Goal: Information Seeking & Learning: Learn about a topic

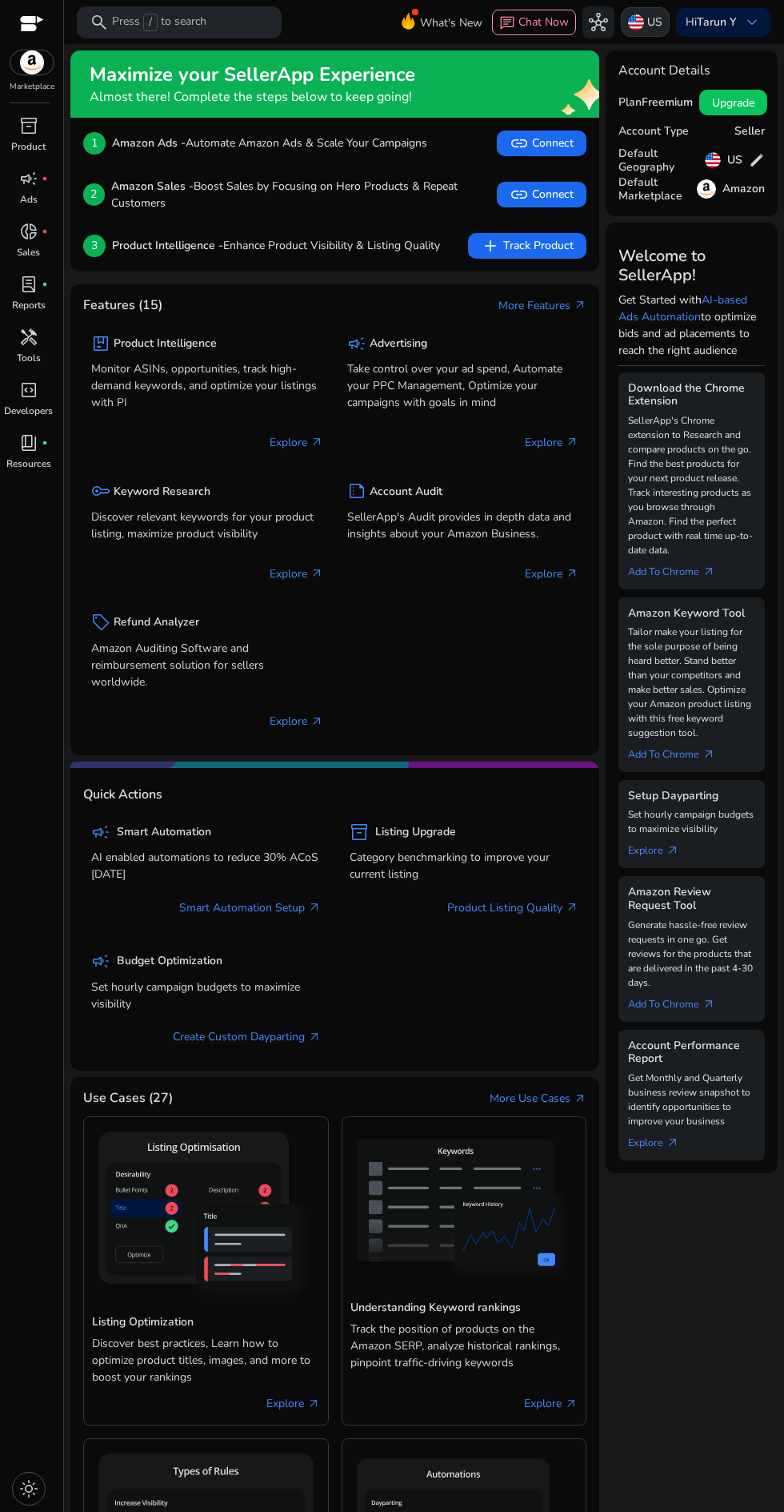
click at [648, 26] on p "US" at bounding box center [655, 22] width 15 height 28
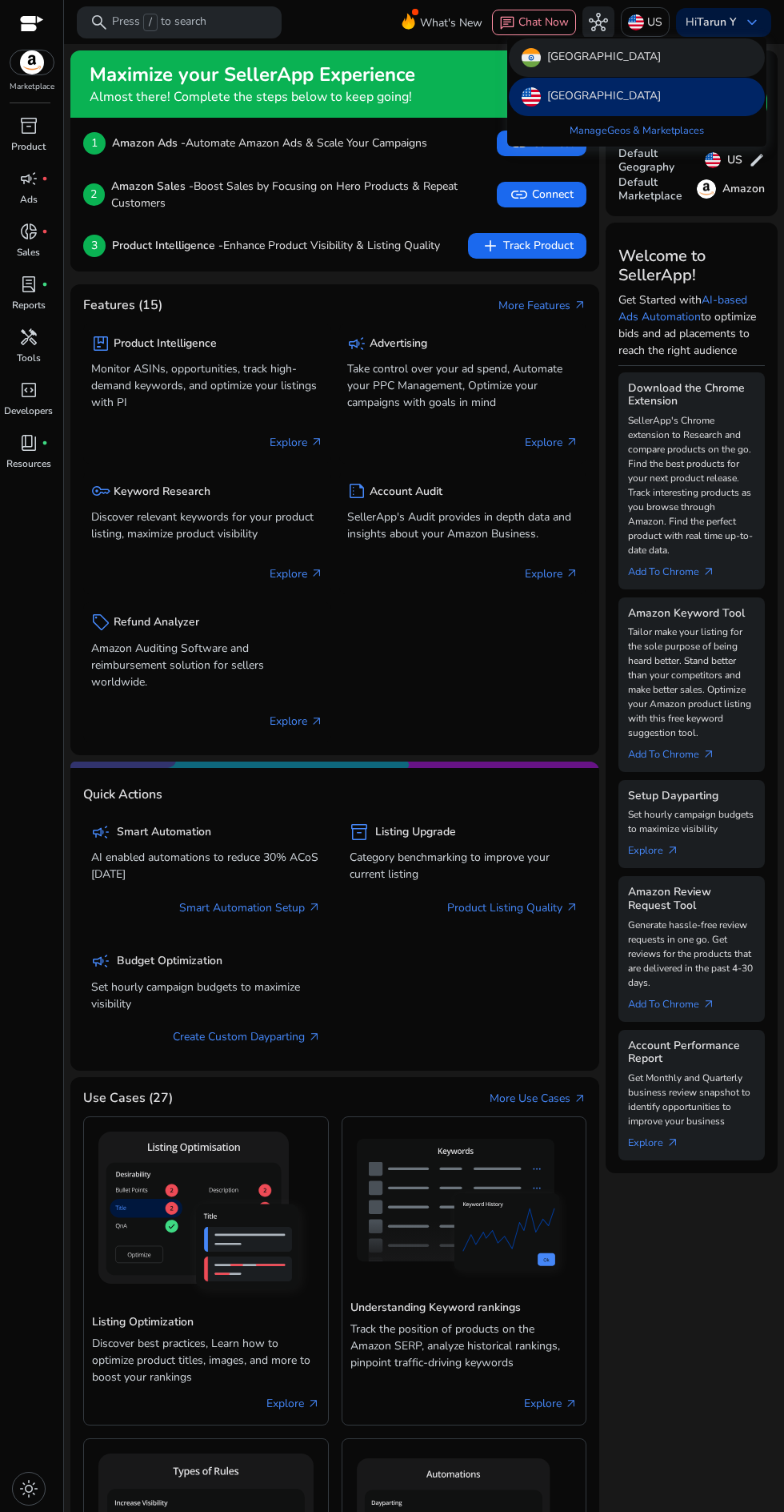
click at [560, 55] on p "[GEOGRAPHIC_DATA]" at bounding box center [604, 57] width 114 height 19
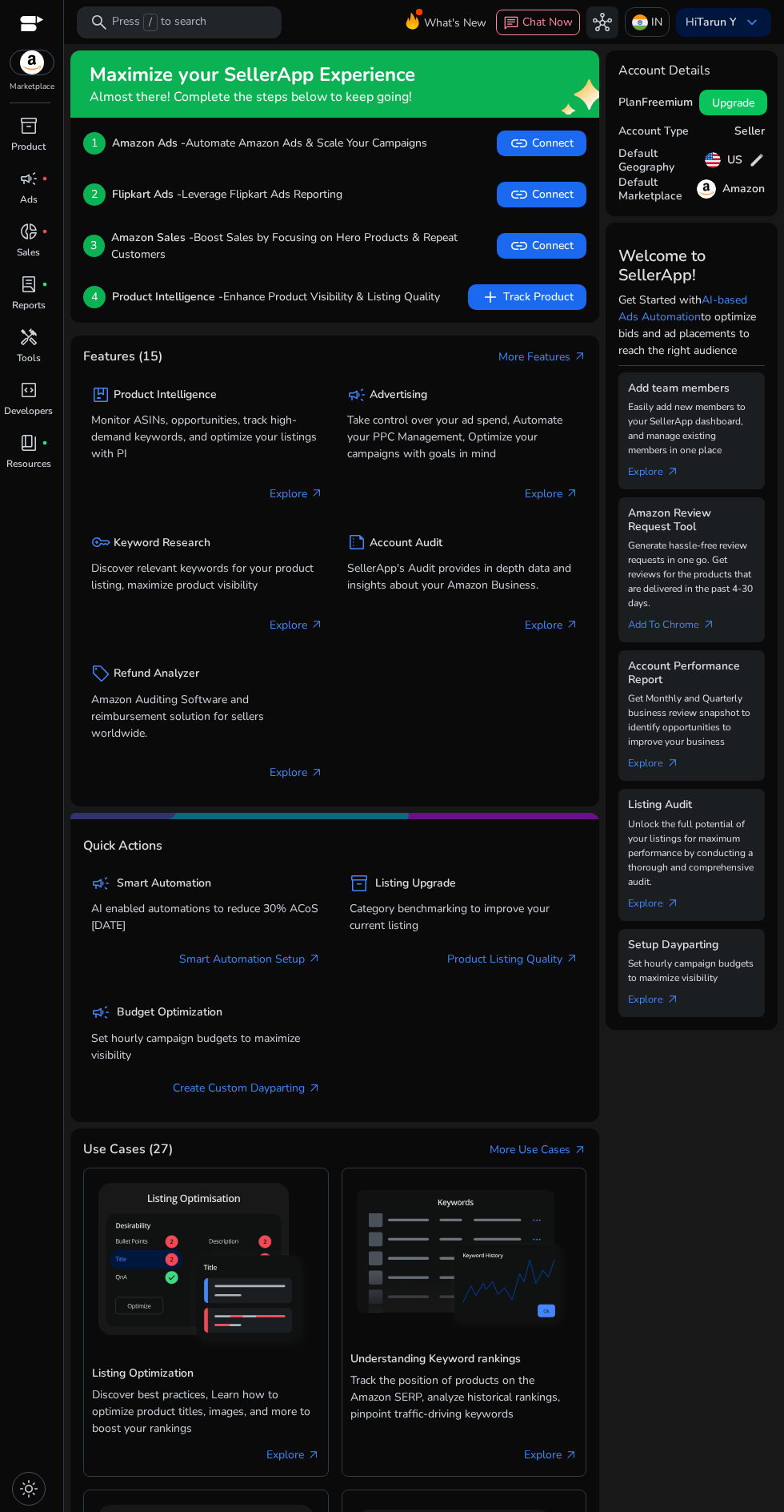
click at [159, 17] on p "Press / to search" at bounding box center [159, 22] width 94 height 17
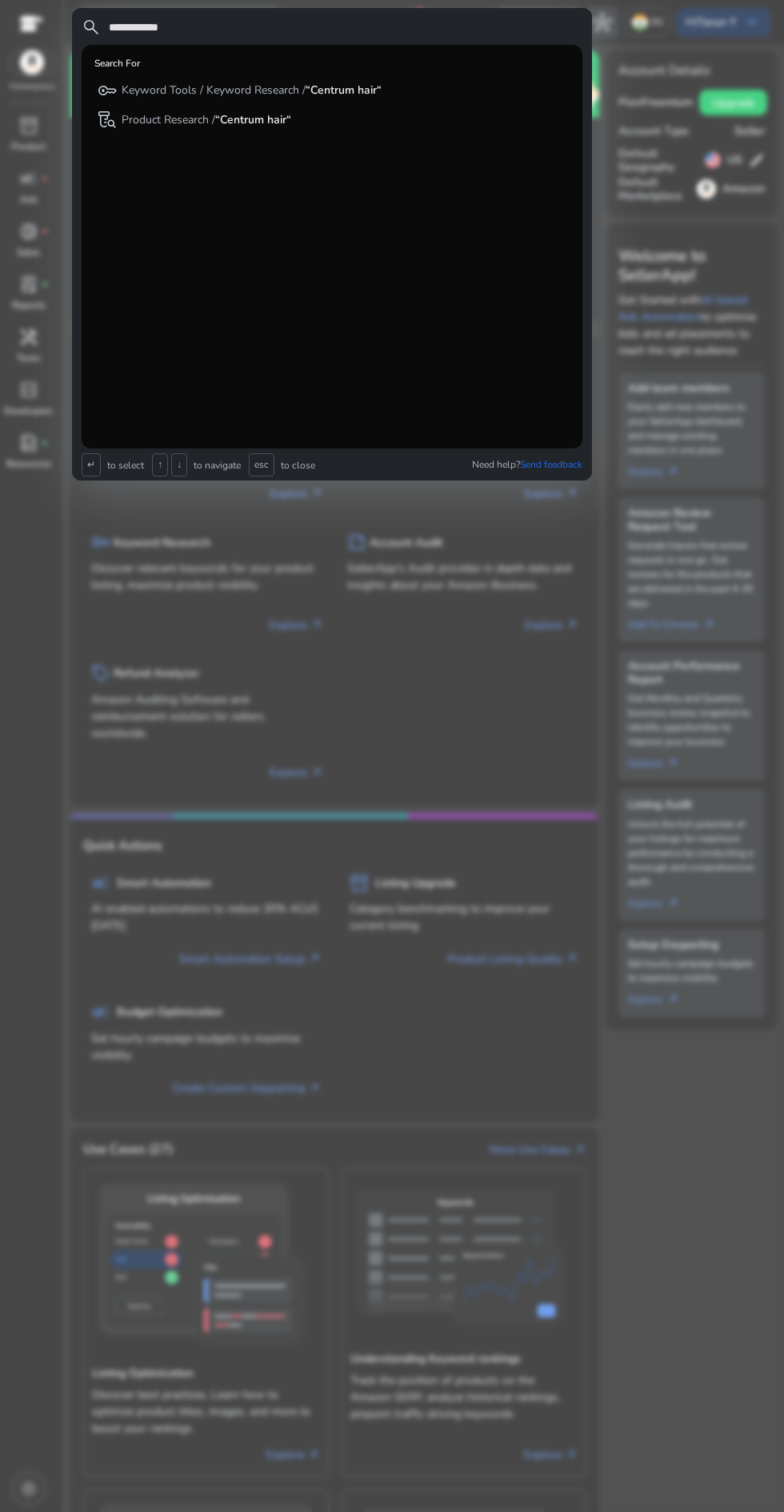
type input "**********"
click at [208, 87] on p "Keyword Tools / Keyword Research / “Centrum hair“" at bounding box center [251, 90] width 261 height 16
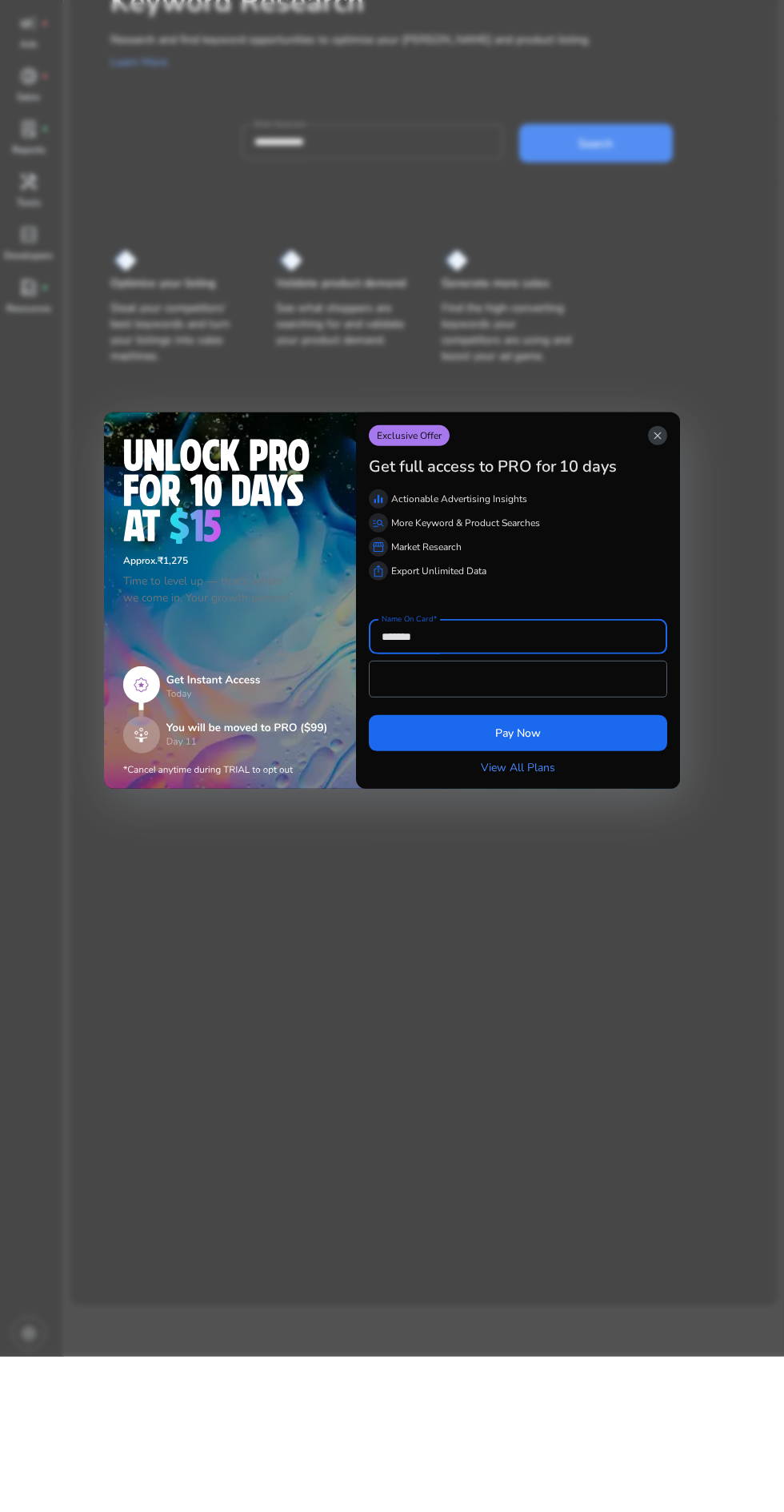
click at [652, 594] on span "close" at bounding box center [657, 590] width 12 height 12
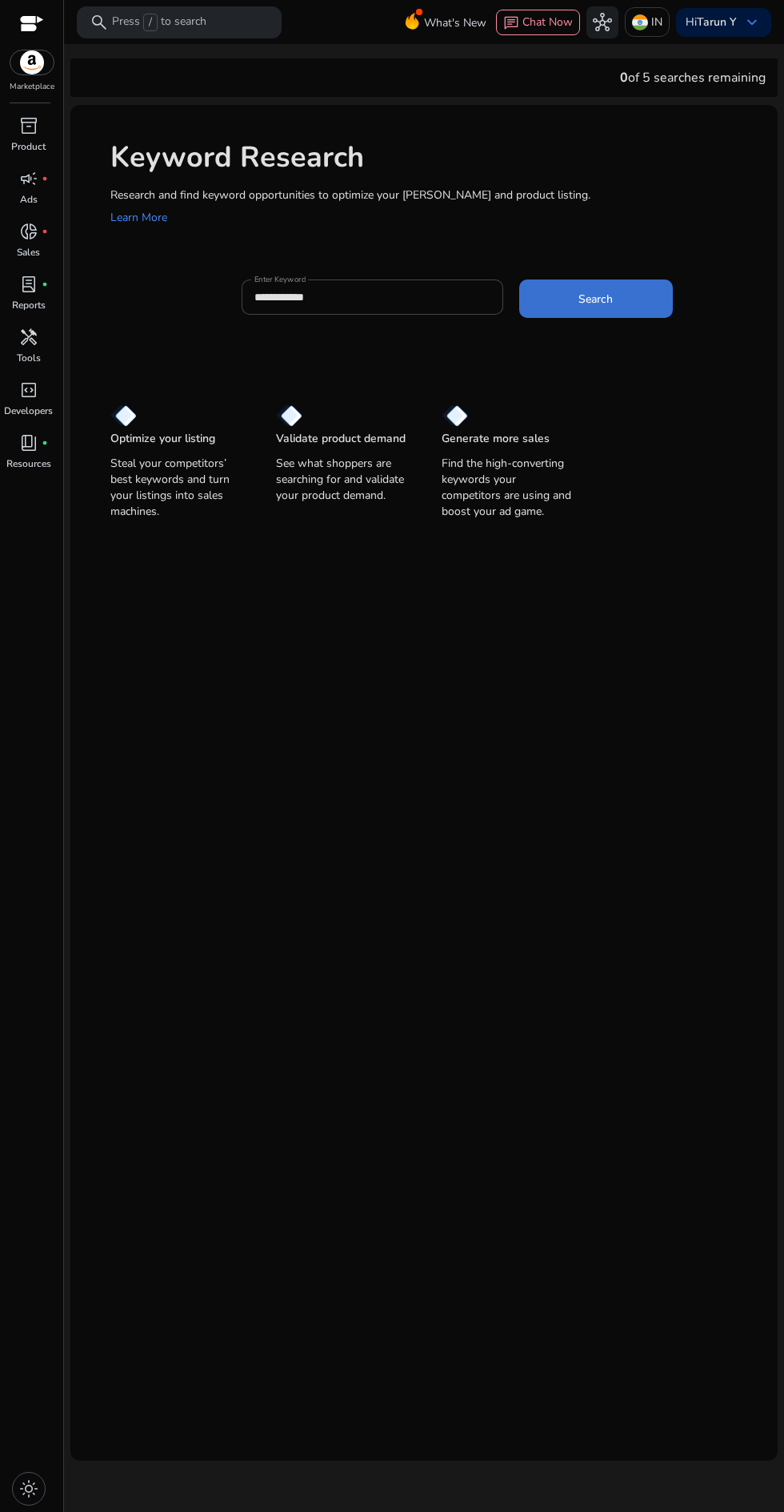
click at [578, 295] on span "Search" at bounding box center [595, 299] width 34 height 17
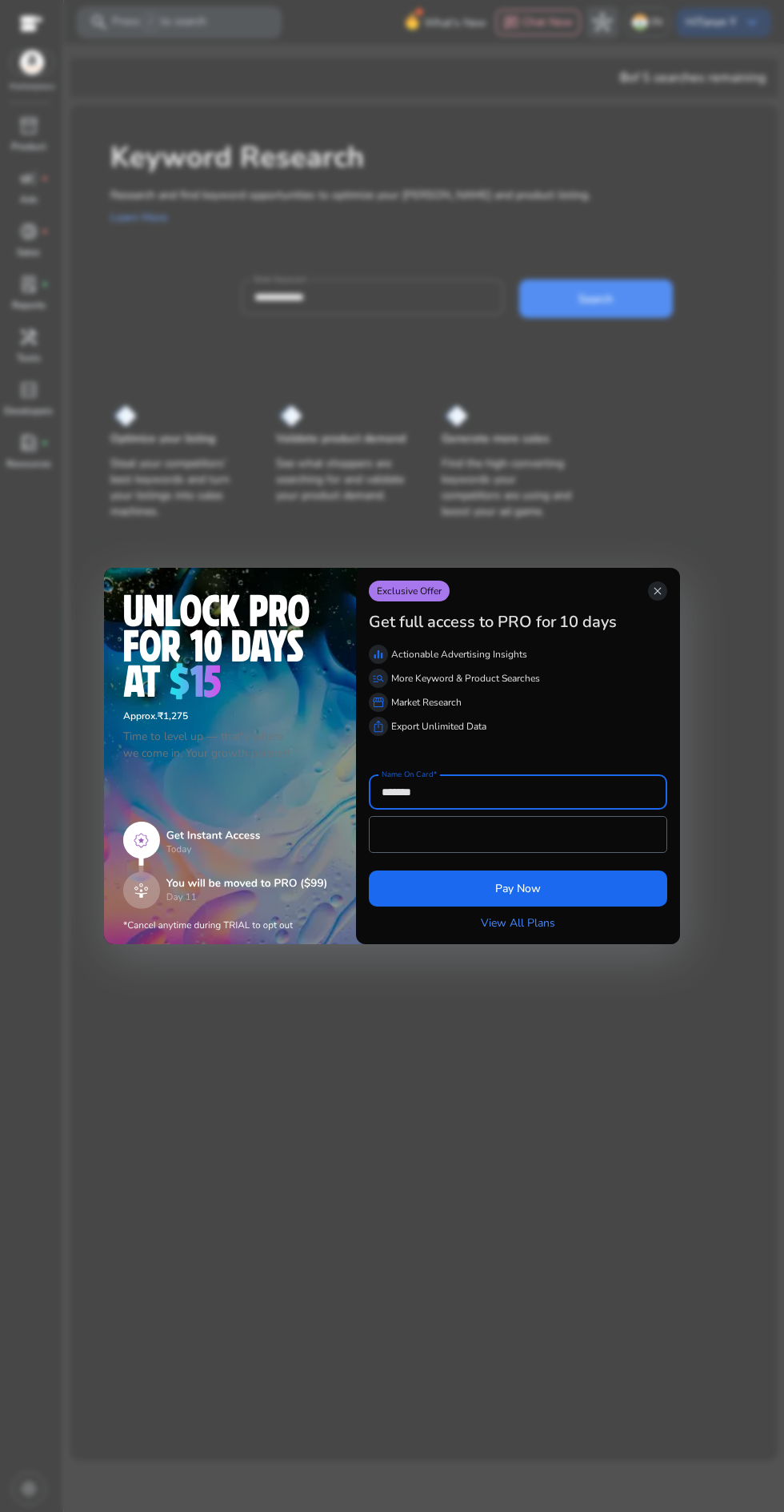
click at [662, 601] on div "Exclusive Offer close" at bounding box center [518, 590] width 299 height 21
click at [663, 584] on span "close" at bounding box center [657, 590] width 12 height 12
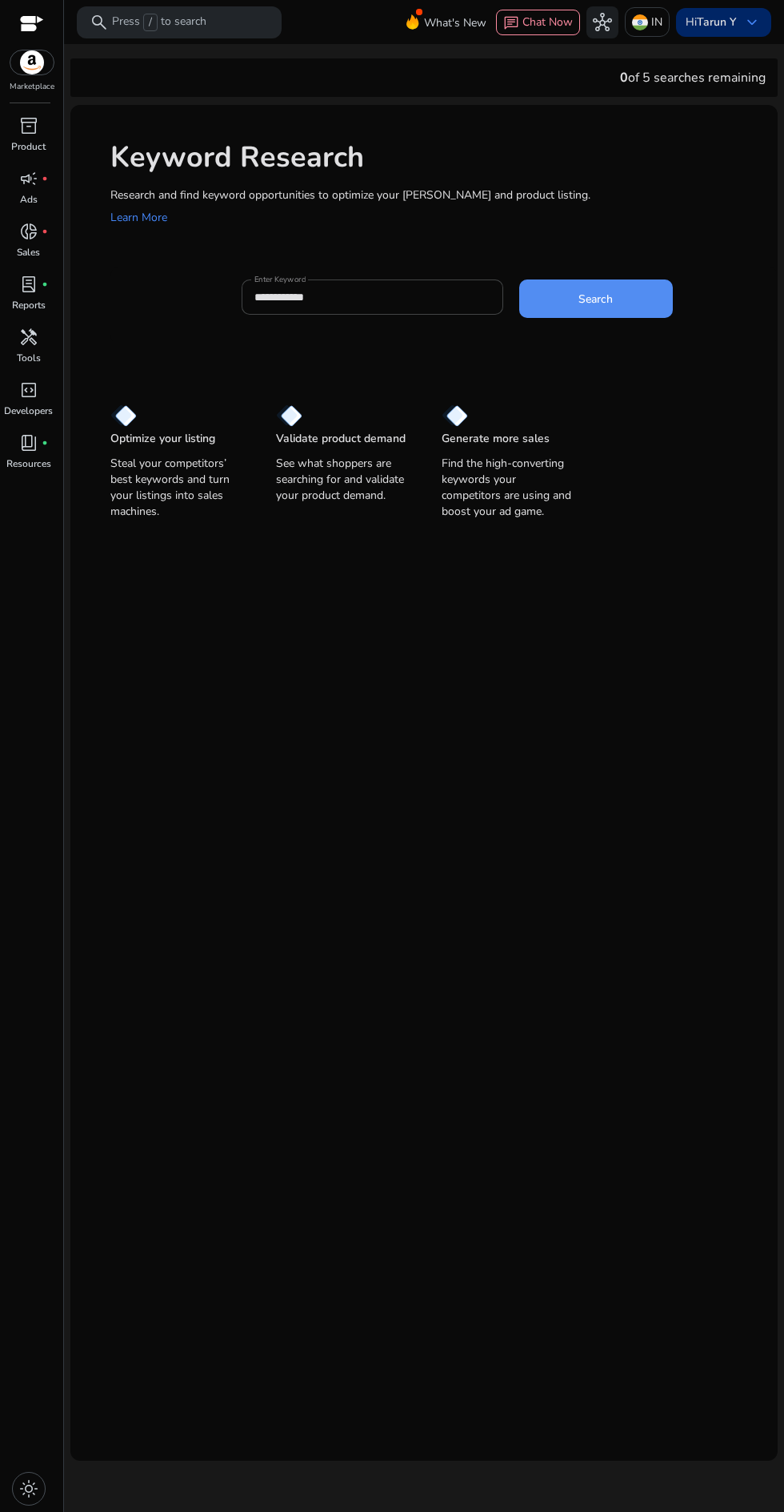
click at [732, 35] on div "Hi [PERSON_NAME] Y keyboard_arrow_down" at bounding box center [724, 22] width 95 height 29
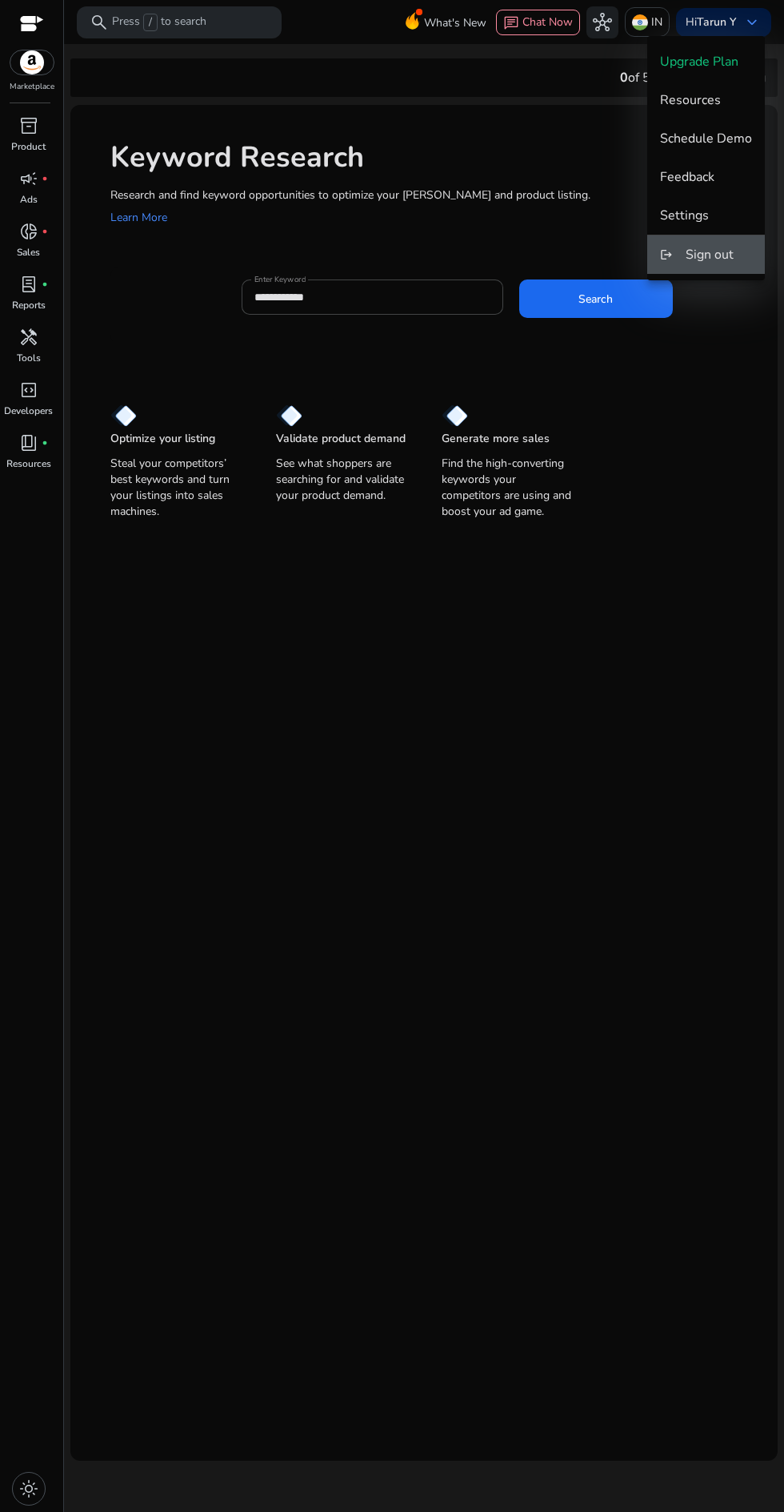
click at [728, 251] on span "Sign out" at bounding box center [710, 254] width 48 height 17
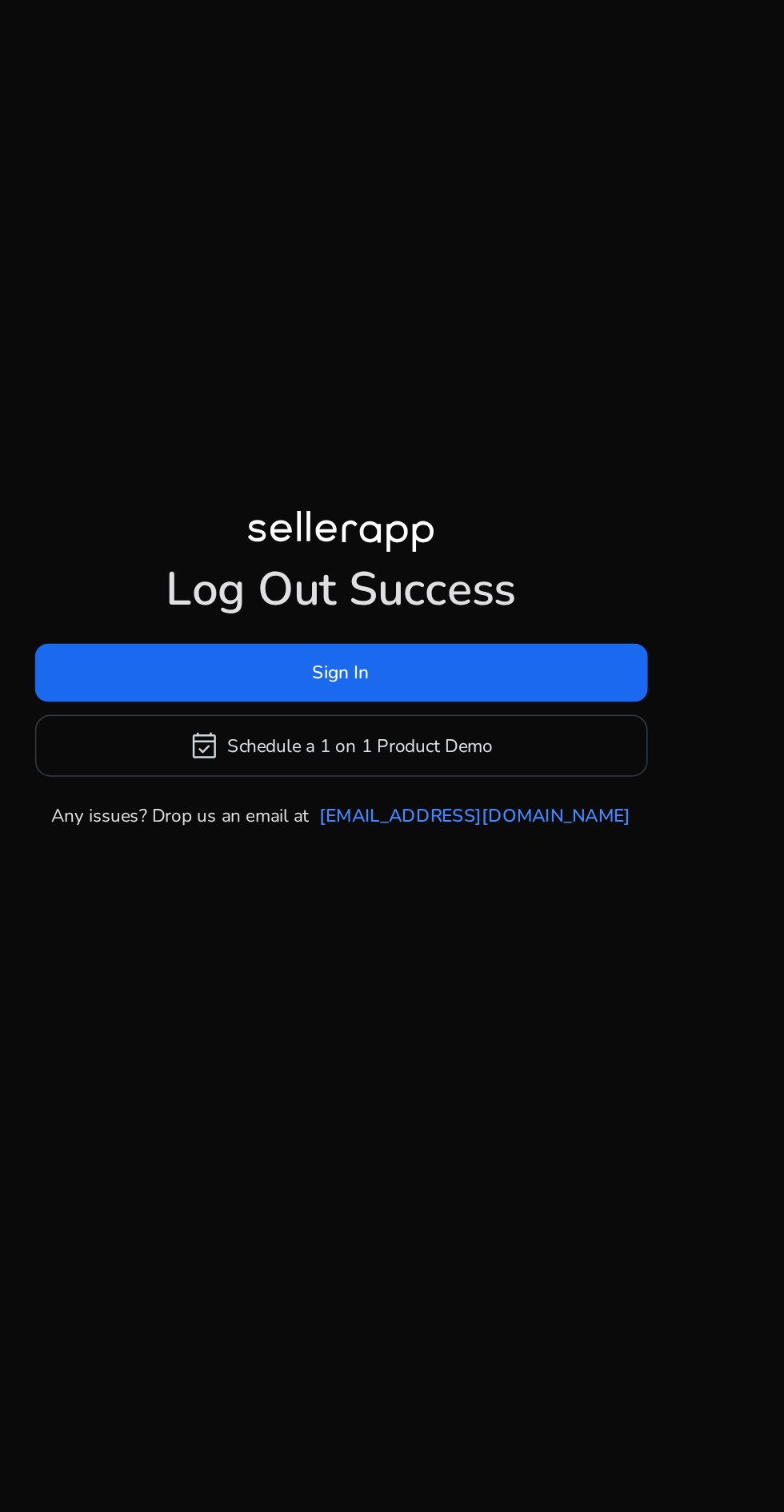
scroll to position [7, 0]
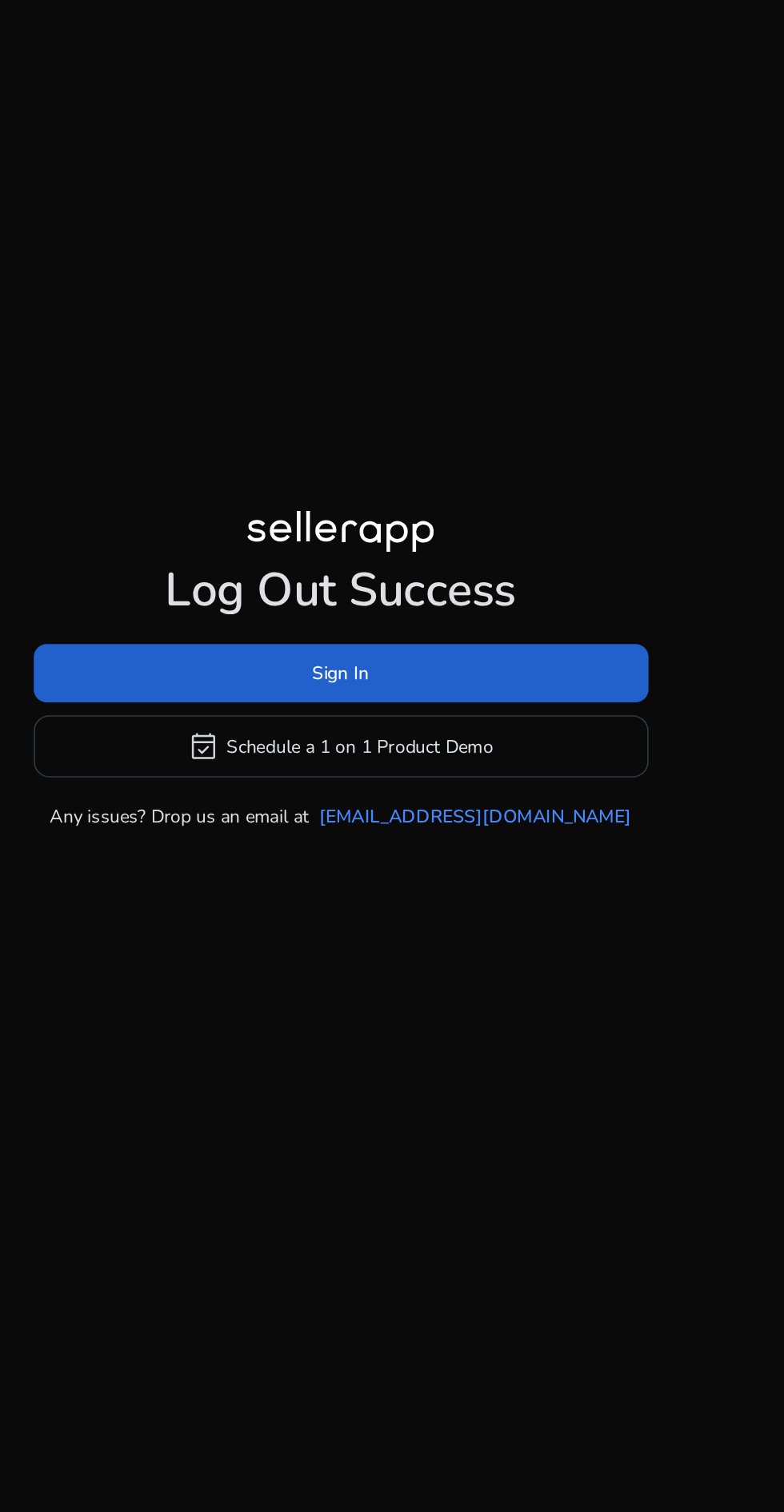
click at [324, 755] on span at bounding box center [392, 736] width 380 height 38
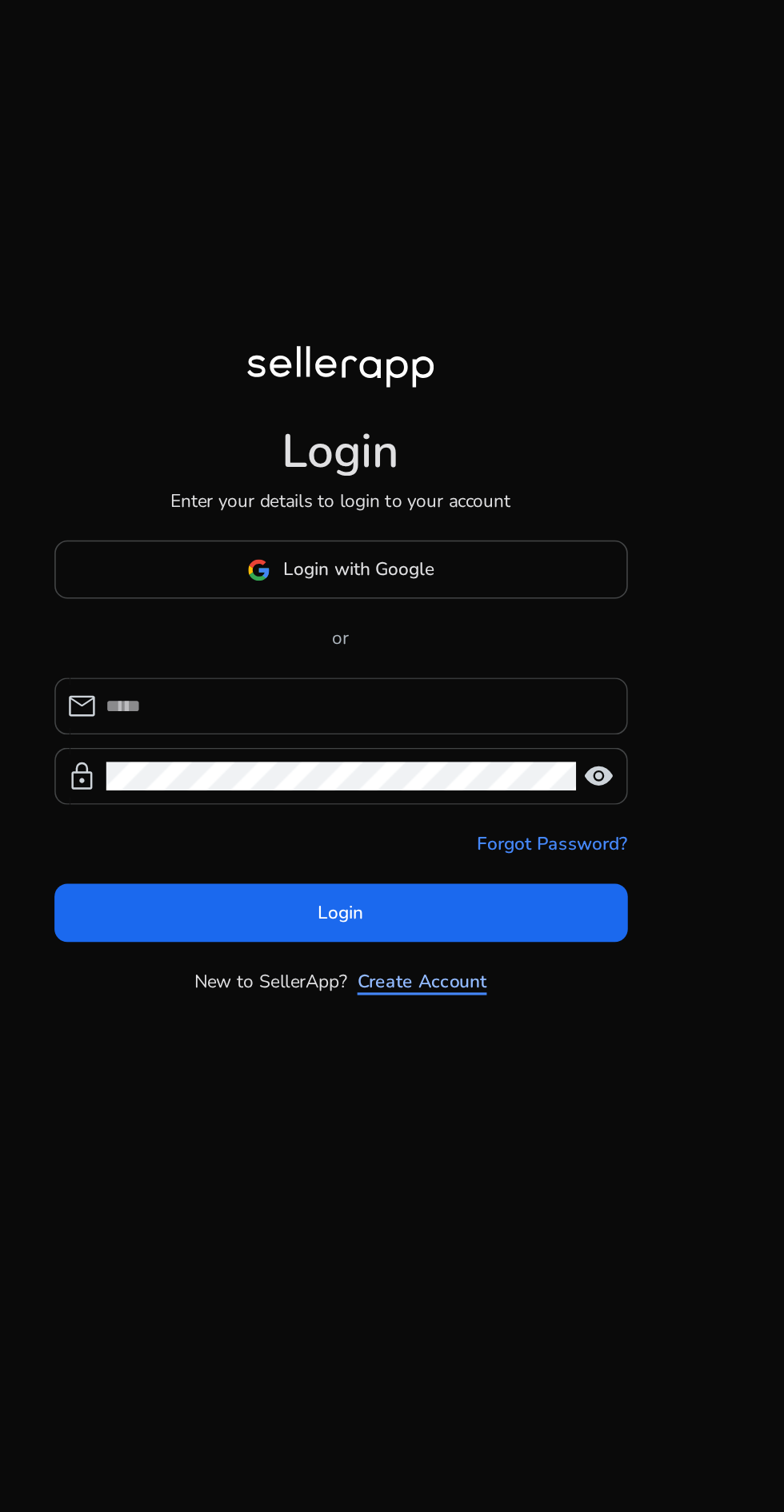
click at [455, 934] on link "Create Account" at bounding box center [443, 926] width 80 height 17
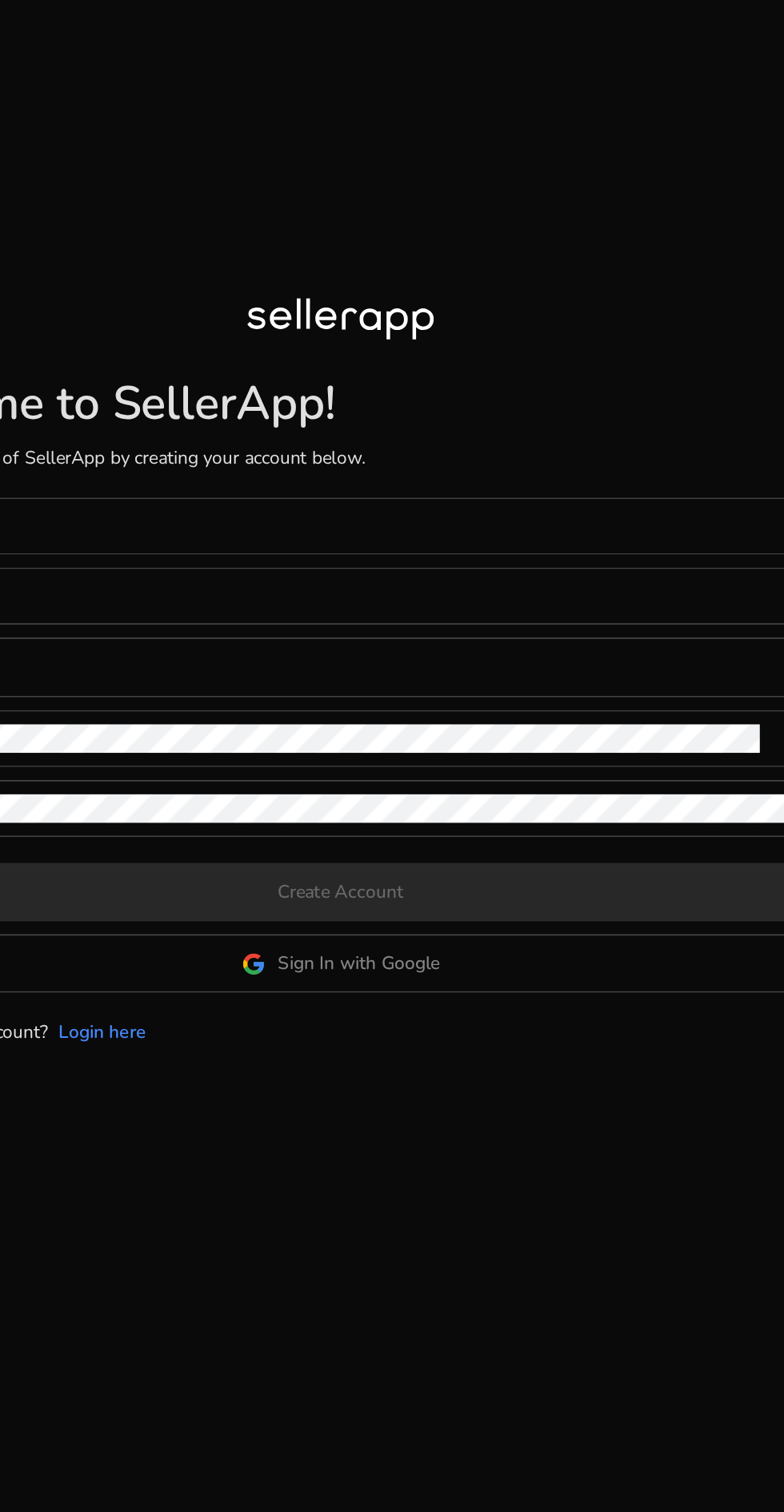
type input "***"
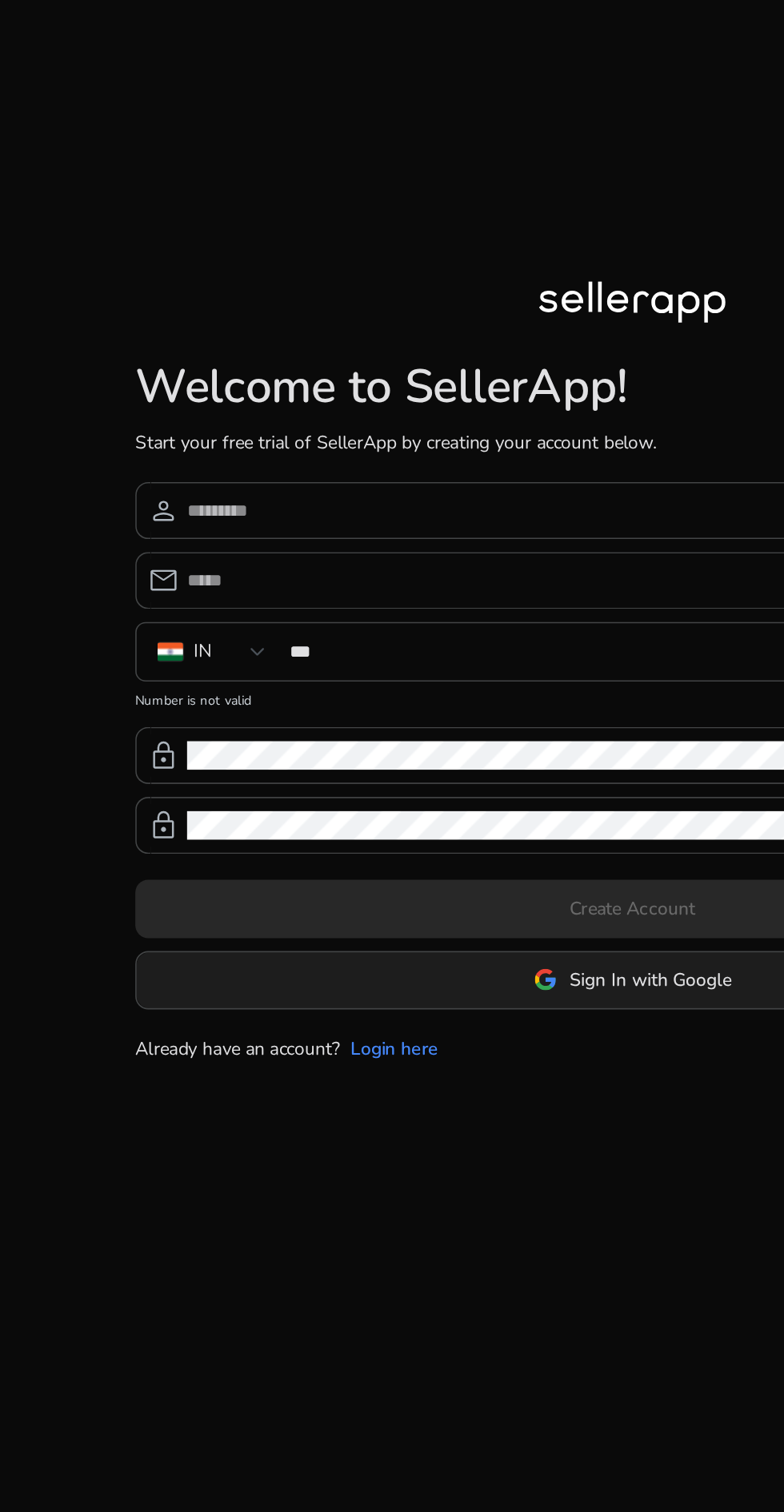
click at [414, 933] on span "Sign In with Google" at bounding box center [404, 925] width 100 height 17
